Goal: Information Seeking & Learning: Learn about a topic

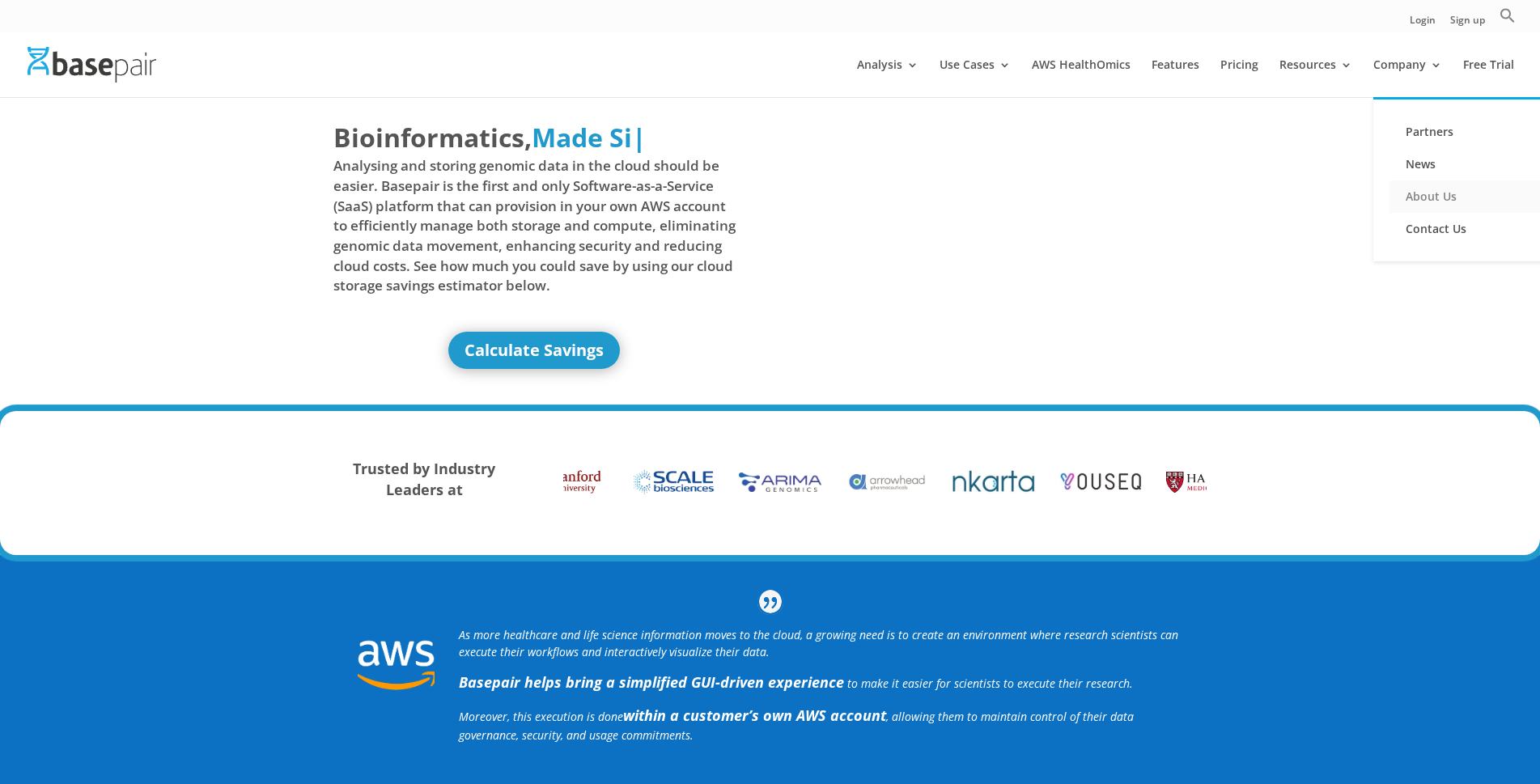
click at [1440, 195] on link "About Us" at bounding box center [1470, 197] width 162 height 32
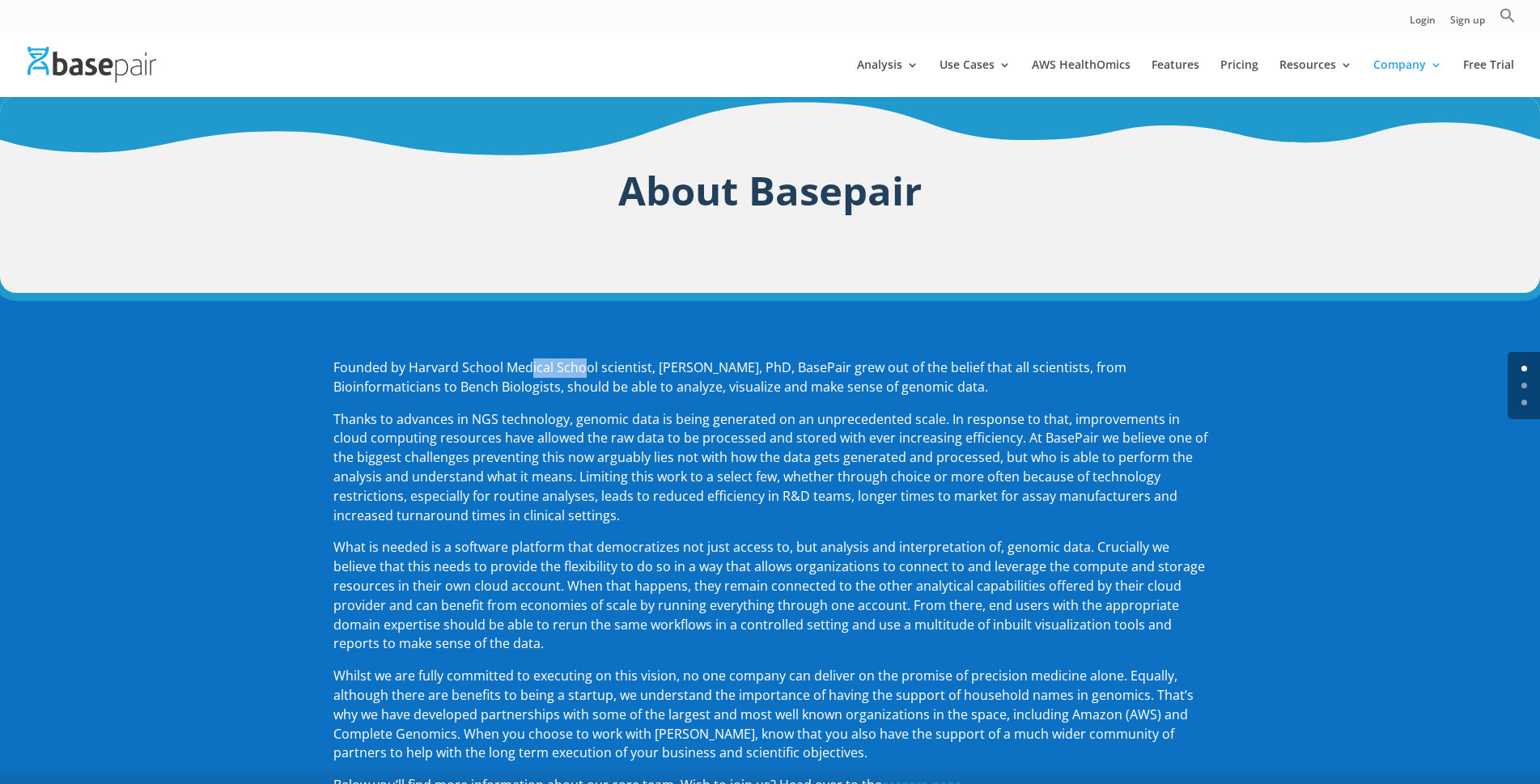
drag, startPoint x: 534, startPoint y: 371, endPoint x: 583, endPoint y: 369, distance: 49.0
click at [583, 369] on p "Founded by Harvard School Medical School scientist, [PERSON_NAME], PhD, BasePai…" at bounding box center [770, 384] width 874 height 52
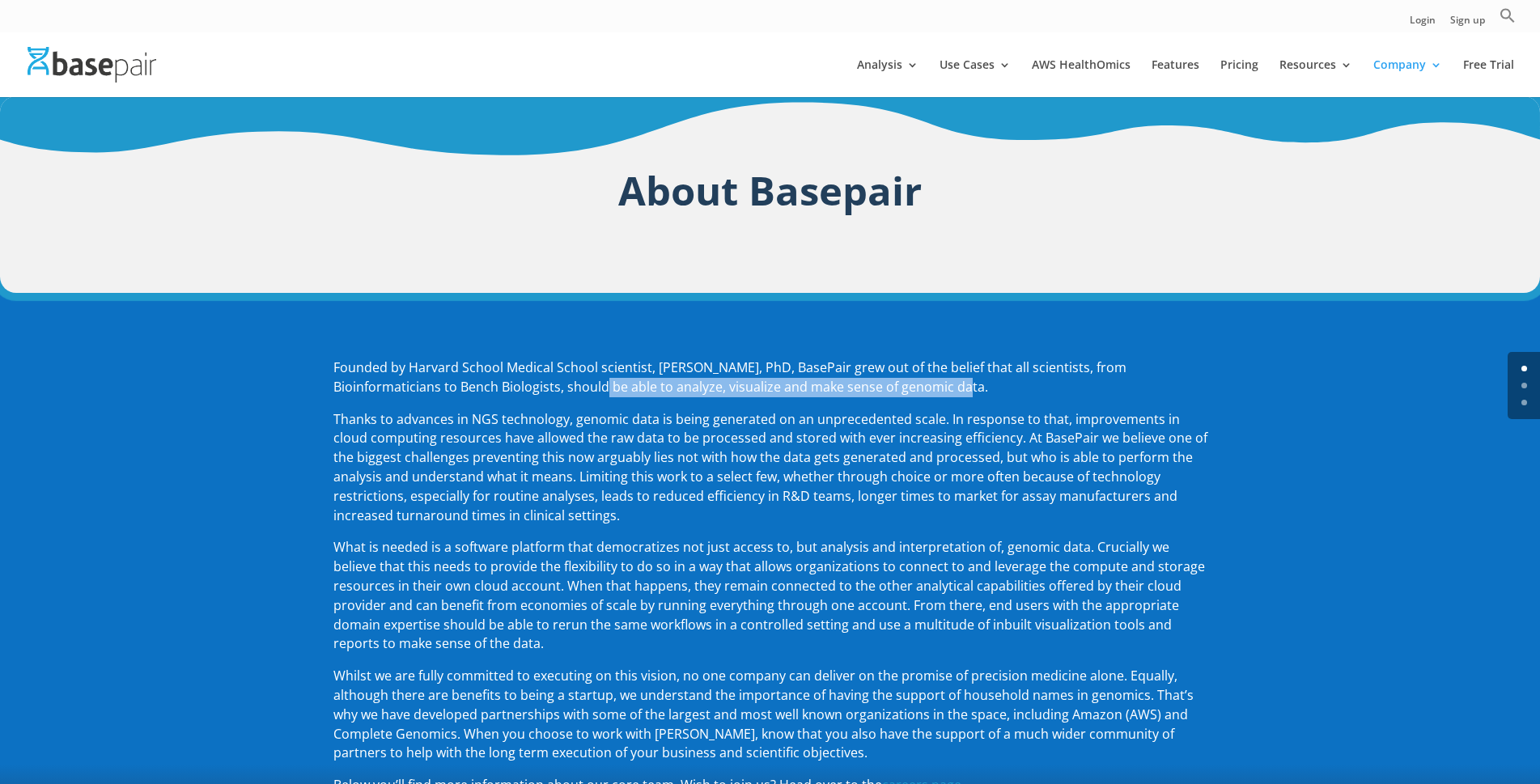
drag, startPoint x: 515, startPoint y: 389, endPoint x: 934, endPoint y: 396, distance: 419.1
click at [934, 396] on p "Founded by Harvard School Medical School scientist, [PERSON_NAME], PhD, BasePai…" at bounding box center [770, 384] width 874 height 52
